Goal: Task Accomplishment & Management: Use online tool/utility

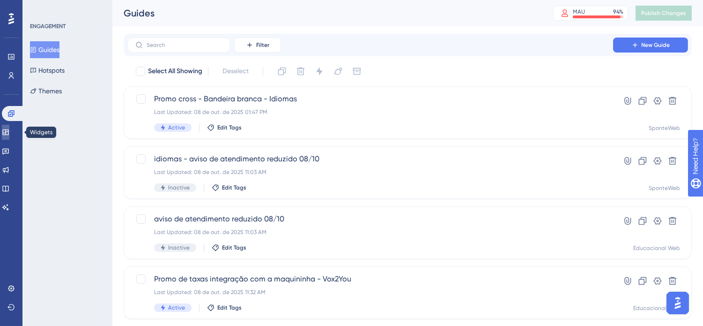
click at [8, 134] on icon at bounding box center [5, 132] width 6 height 6
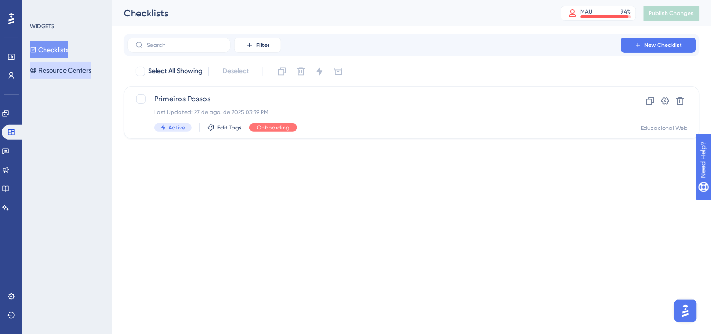
click at [58, 67] on button "Resource Centers" at bounding box center [60, 70] width 61 height 17
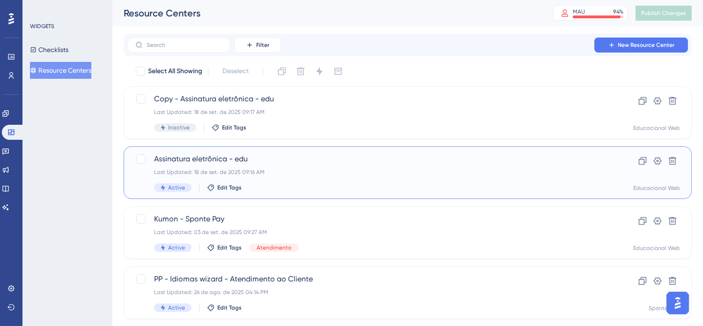
click at [428, 167] on div "Assinatura eletrônica - edu Last Updated: [DATE] 09:16 AM Active Edit Tags" at bounding box center [370, 172] width 433 height 38
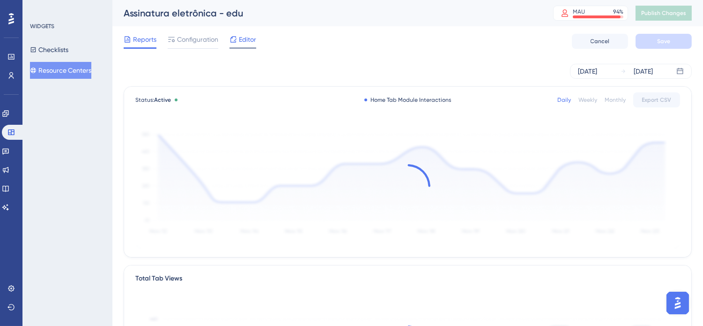
click at [230, 41] on icon at bounding box center [233, 39] width 7 height 7
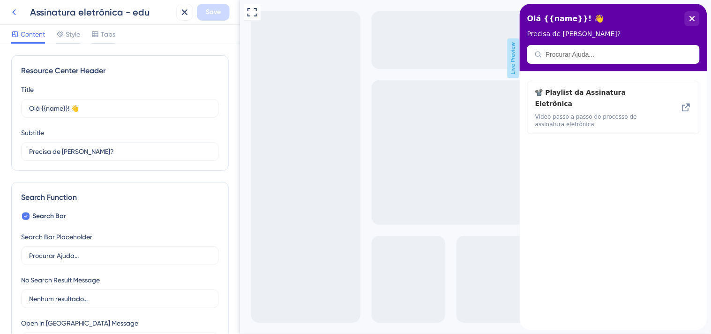
click at [13, 12] on icon at bounding box center [14, 12] width 4 height 6
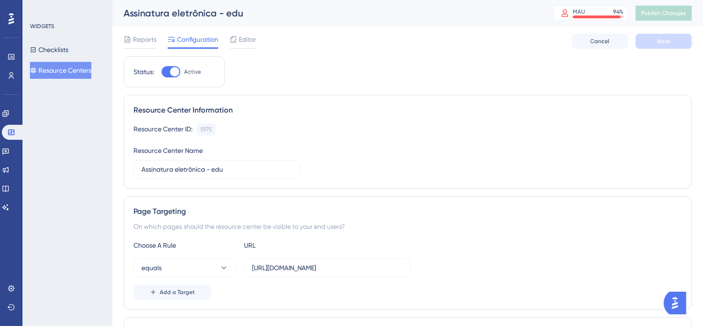
click at [68, 69] on button "Resource Centers" at bounding box center [60, 70] width 61 height 17
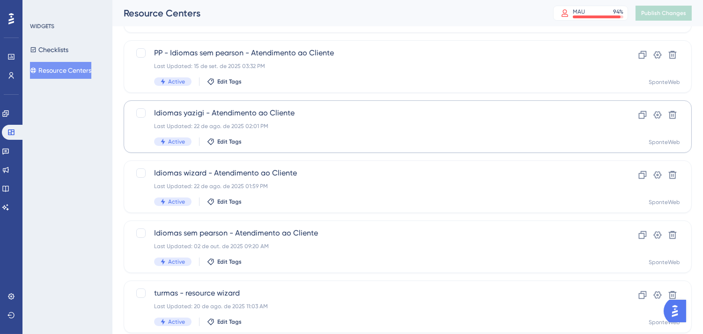
scroll to position [364, 0]
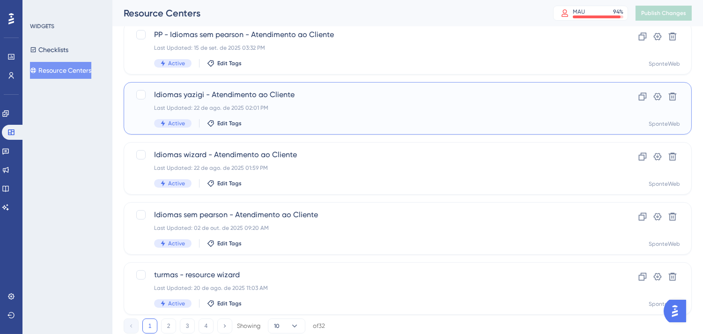
click at [344, 96] on span "Idiomas yazigi - Atendimento ao Cliente" at bounding box center [370, 94] width 433 height 11
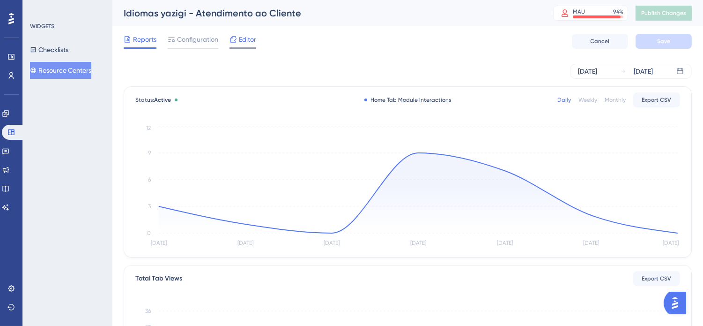
click at [238, 37] on div "Editor" at bounding box center [243, 39] width 27 height 11
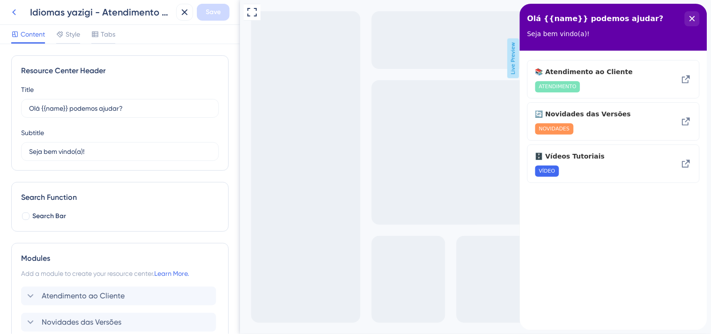
click at [18, 9] on icon at bounding box center [13, 12] width 11 height 11
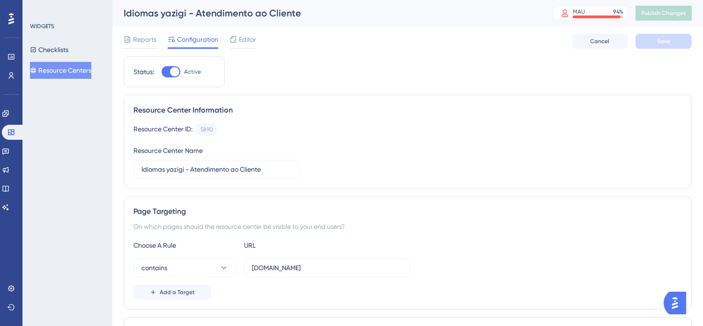
click at [67, 67] on button "Resource Centers" at bounding box center [60, 70] width 61 height 17
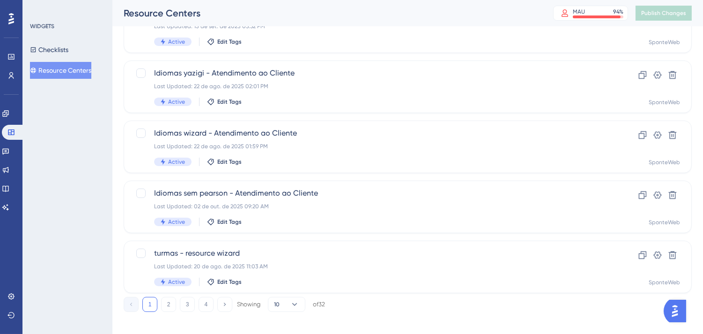
scroll to position [394, 0]
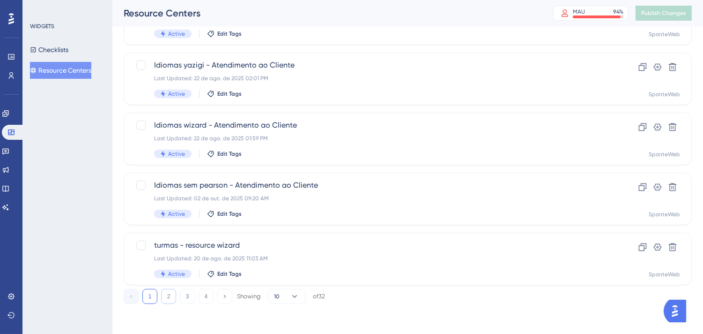
click at [170, 294] on button "2" at bounding box center [168, 296] width 15 height 15
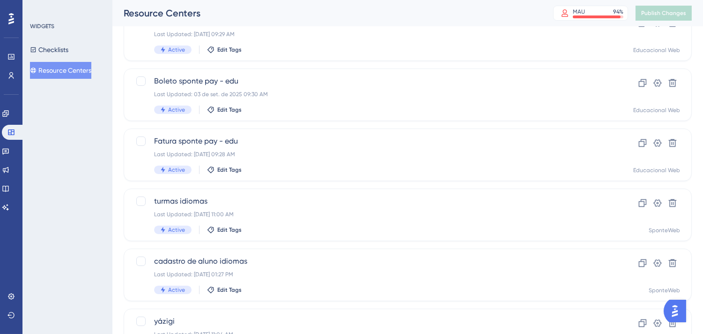
scroll to position [185, 0]
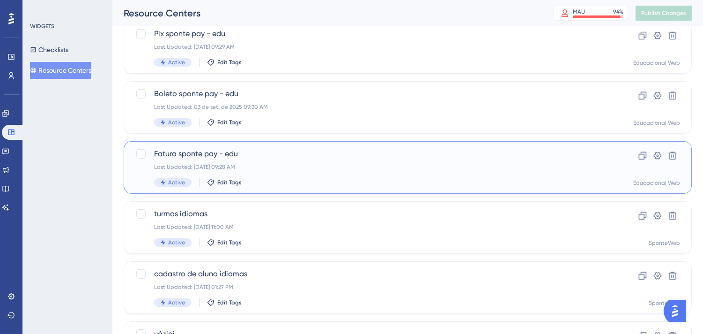
click at [344, 173] on div "Fatura sponte pay - edu Last Updated: [DATE] 09:28 AM Active Edit Tags" at bounding box center [370, 167] width 433 height 38
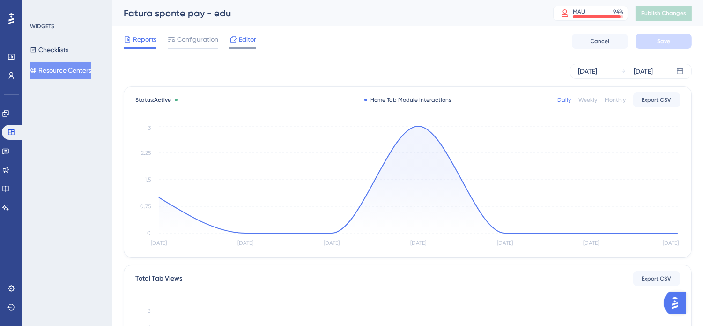
click at [251, 43] on span "Editor" at bounding box center [247, 39] width 17 height 11
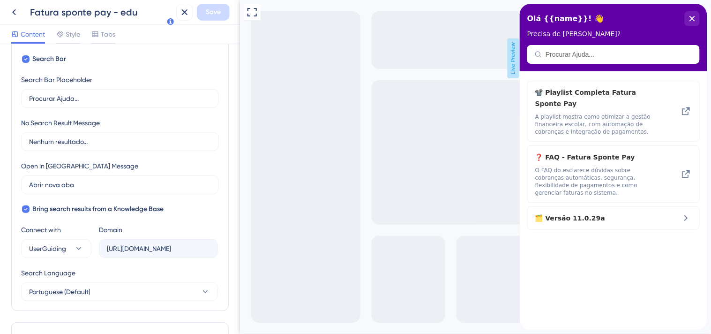
scroll to position [345, 0]
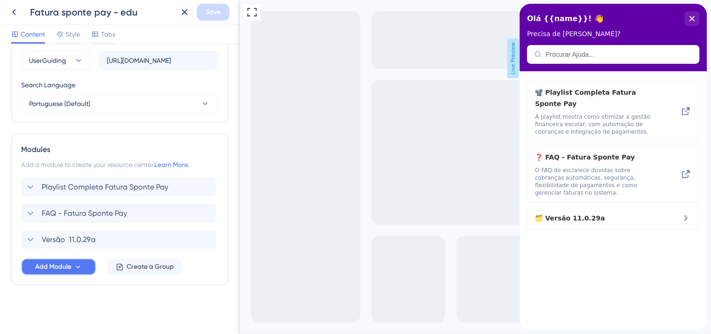
click at [71, 268] on span "Add Module" at bounding box center [53, 266] width 36 height 11
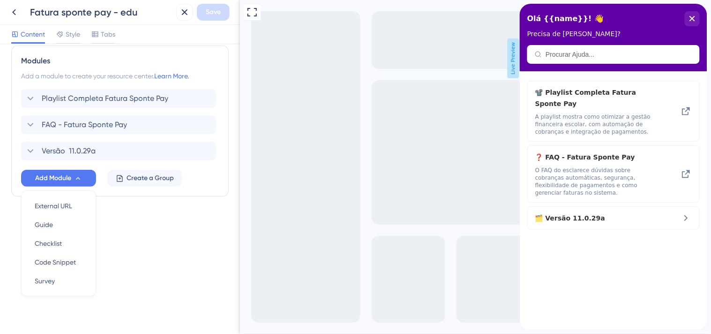
click at [170, 245] on div "Resource Center Header Title Olá {{name}}! 👋 12 Olá {{name}}! 👋 Subtitle Precis…" at bounding box center [120, 189] width 240 height 290
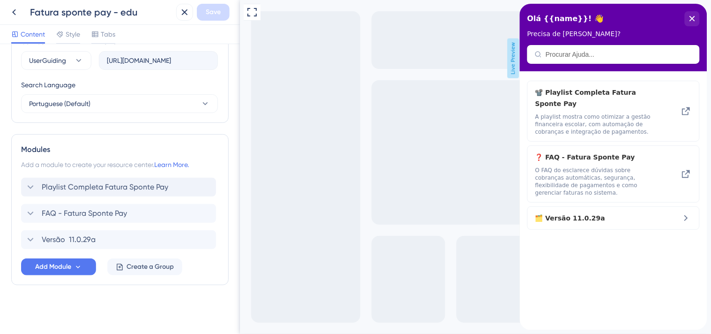
scroll to position [0, 0]
click at [165, 266] on span "Create a Group" at bounding box center [150, 266] width 47 height 11
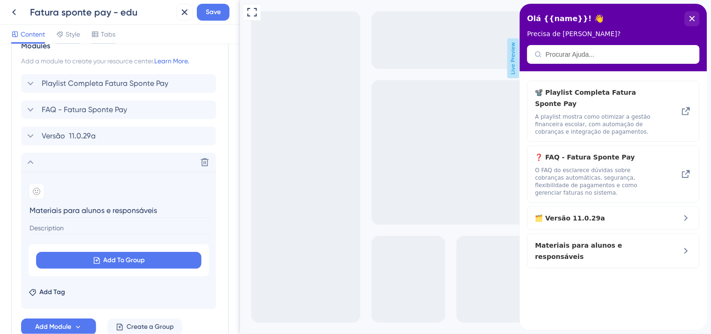
scroll to position [449, 0]
type input "Materiais para alunos e responsáveis"
click at [38, 194] on icon at bounding box center [36, 190] width 7 height 7
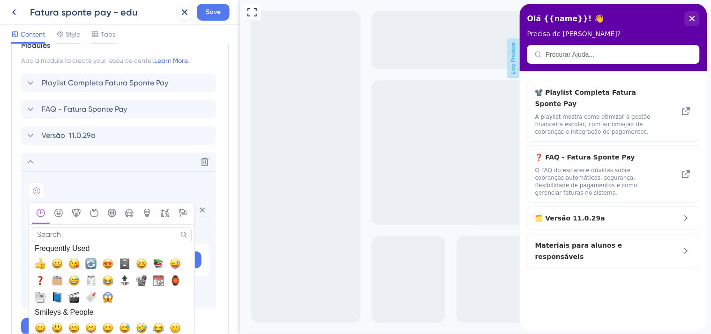
click at [79, 236] on input "Search" at bounding box center [112, 234] width 160 height 15
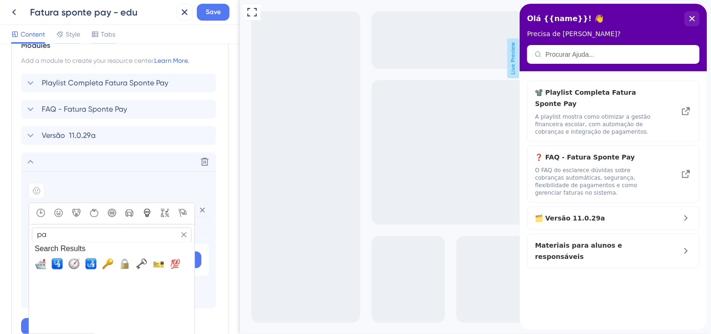
type input "p"
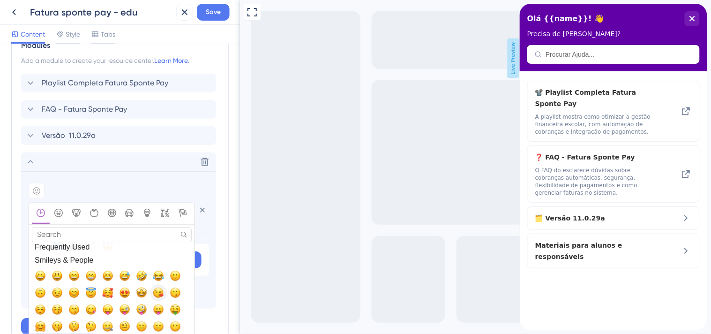
scroll to position [0, 0]
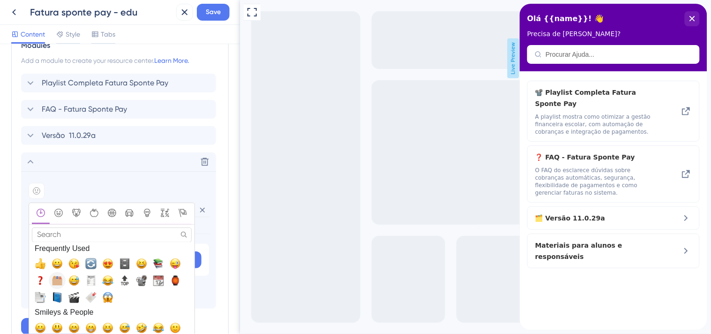
click at [59, 277] on span "🗂️, card_index_dividers" at bounding box center [57, 280] width 11 height 11
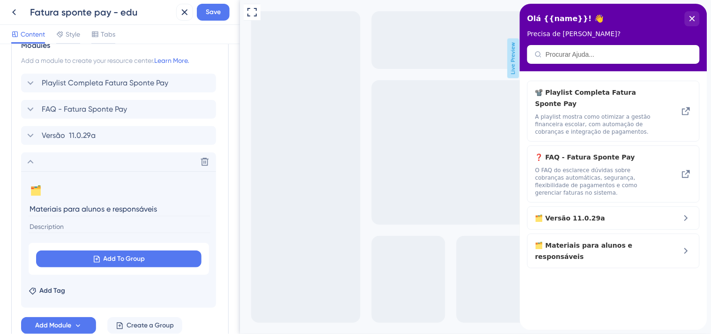
click at [227, 146] on div "Resource Center Header Title Olá {{name}}! 👋 12 Olá {{name}}! 👋 Subtitle Precis…" at bounding box center [120, 189] width 240 height 290
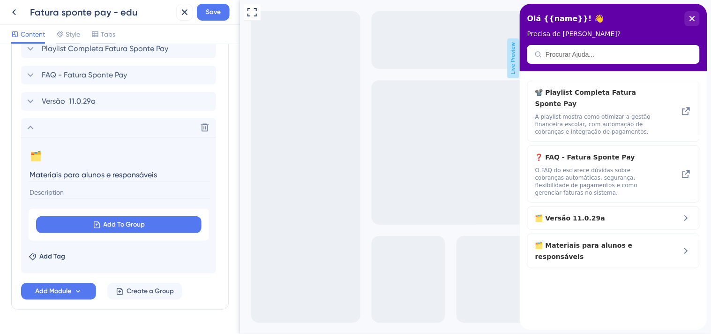
scroll to position [501, 0]
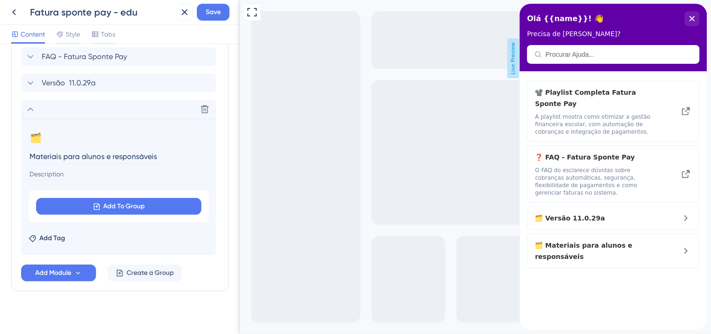
click at [183, 156] on input "Materiais para alunos e responsáveis" at bounding box center [120, 156] width 182 height 15
click at [181, 13] on icon at bounding box center [184, 12] width 11 height 11
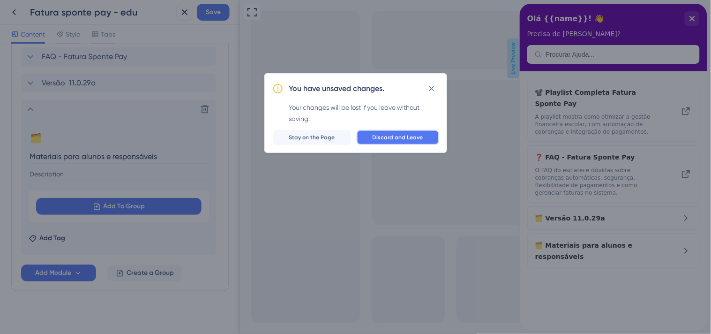
click at [420, 139] on span "Discard and Leave" at bounding box center [398, 137] width 51 height 7
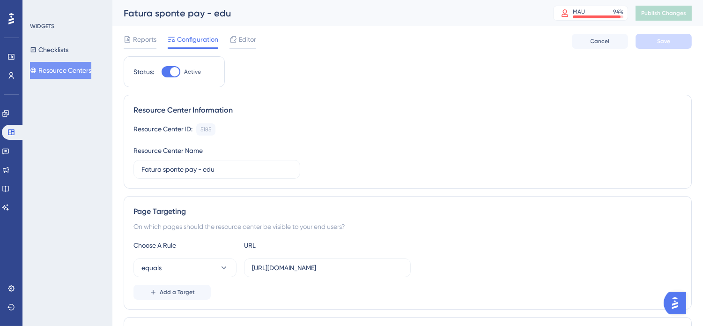
click at [90, 71] on button "Resource Centers" at bounding box center [60, 70] width 61 height 17
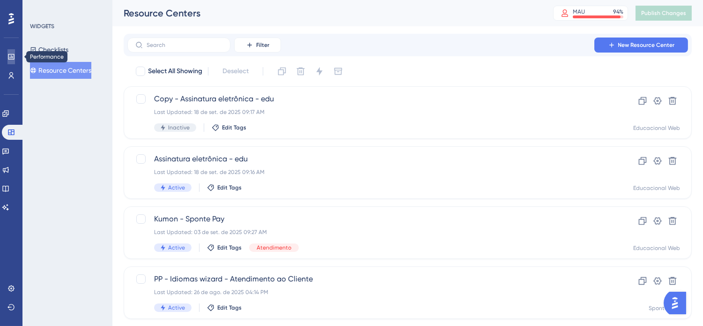
click at [9, 54] on icon at bounding box center [10, 56] width 7 height 7
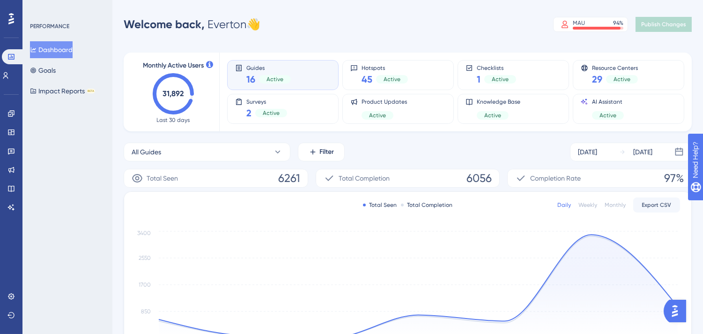
click at [546, 152] on div "All Guides Filter [DATE] [DATE]" at bounding box center [408, 151] width 569 height 19
click at [542, 156] on div "All Guides Filter [DATE] [DATE]" at bounding box center [408, 151] width 569 height 19
click at [363, 43] on div "Monthly Active Users 31,892 Last 30 days Guides 16 Active Hotspots 45 Active Ch…" at bounding box center [408, 309] width 569 height 536
